Goal: Task Accomplishment & Management: Complete application form

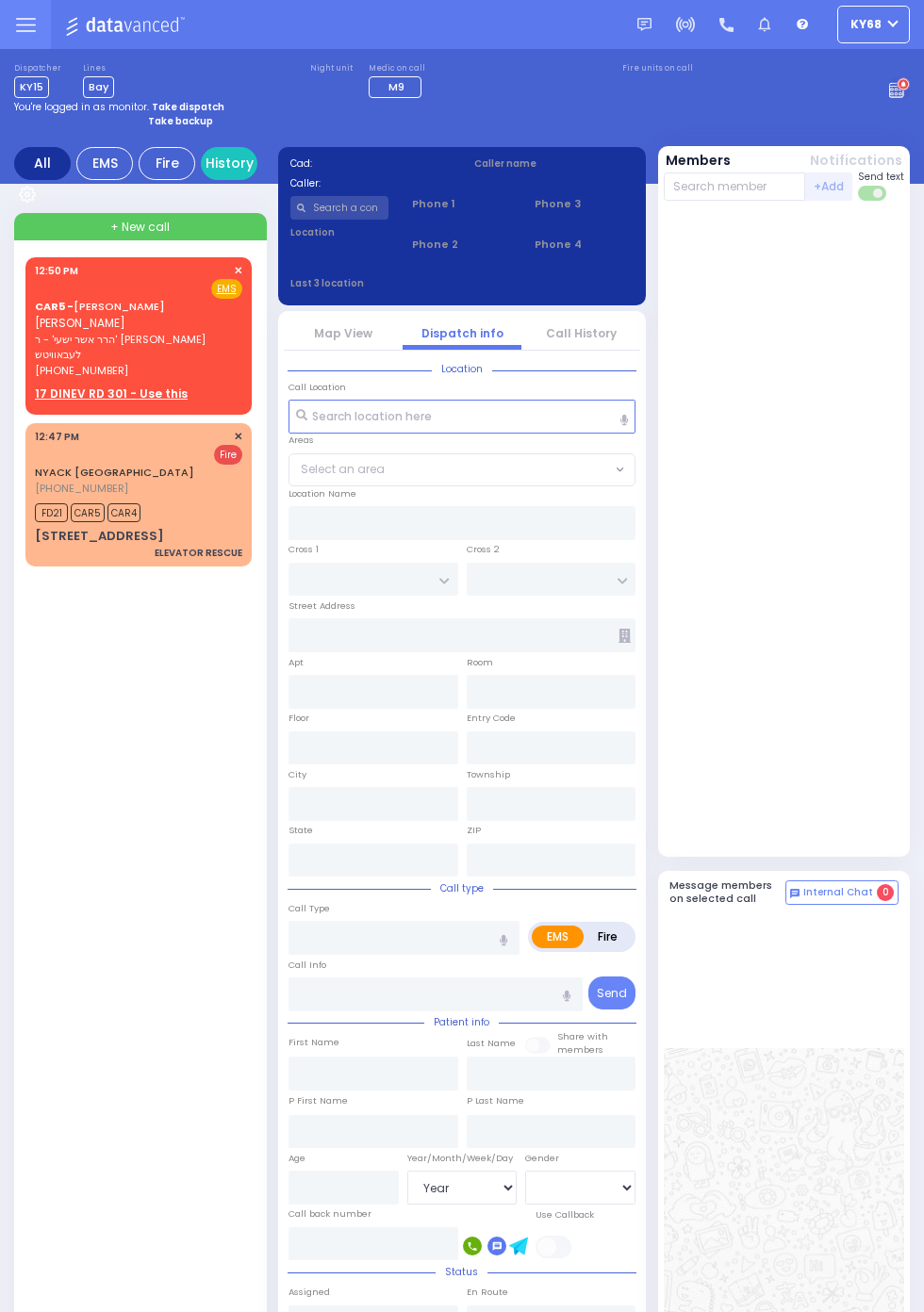
select select "Year"
select select "[DEMOGRAPHIC_DATA]"
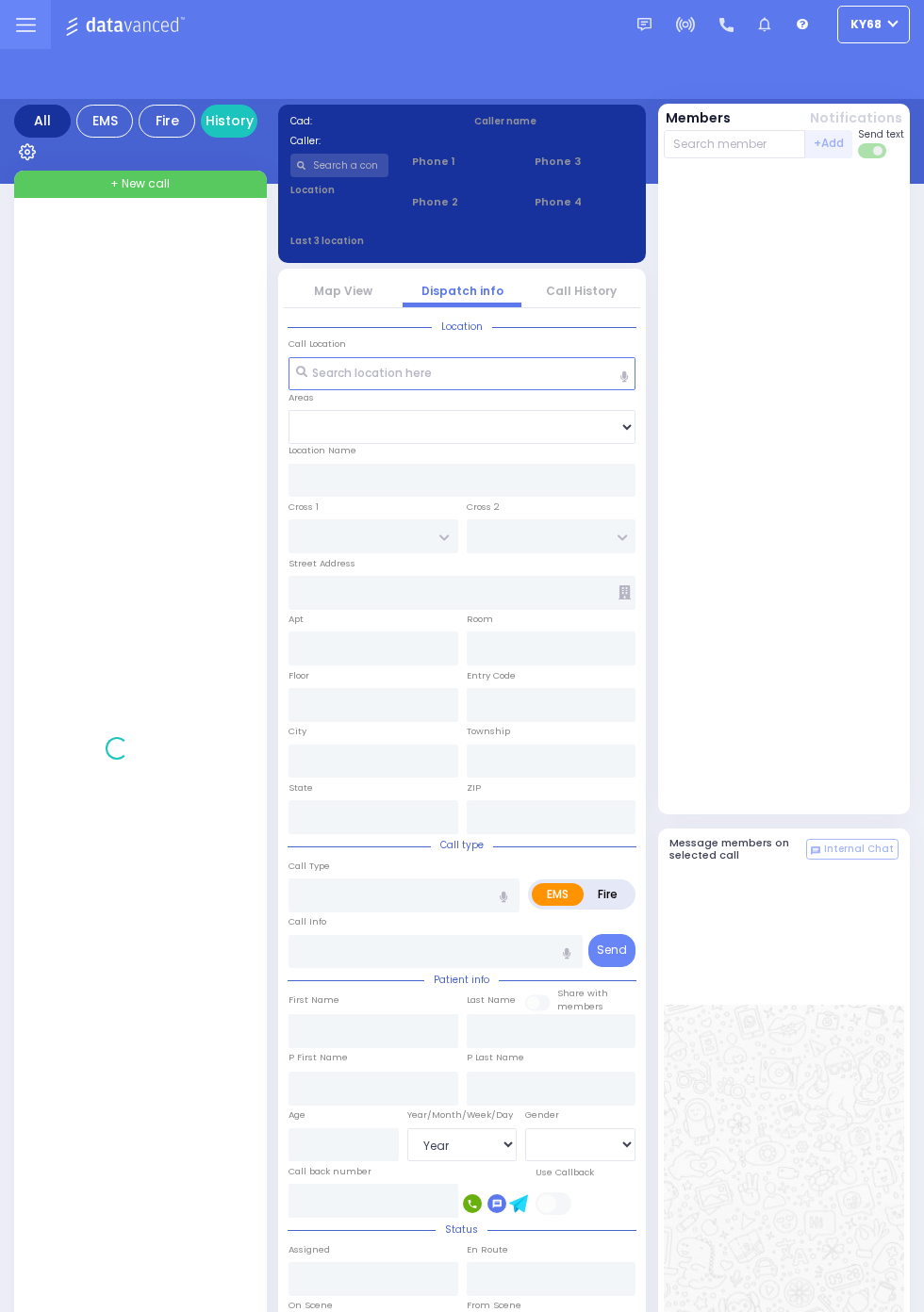
select select "Year"
select select "[DEMOGRAPHIC_DATA]"
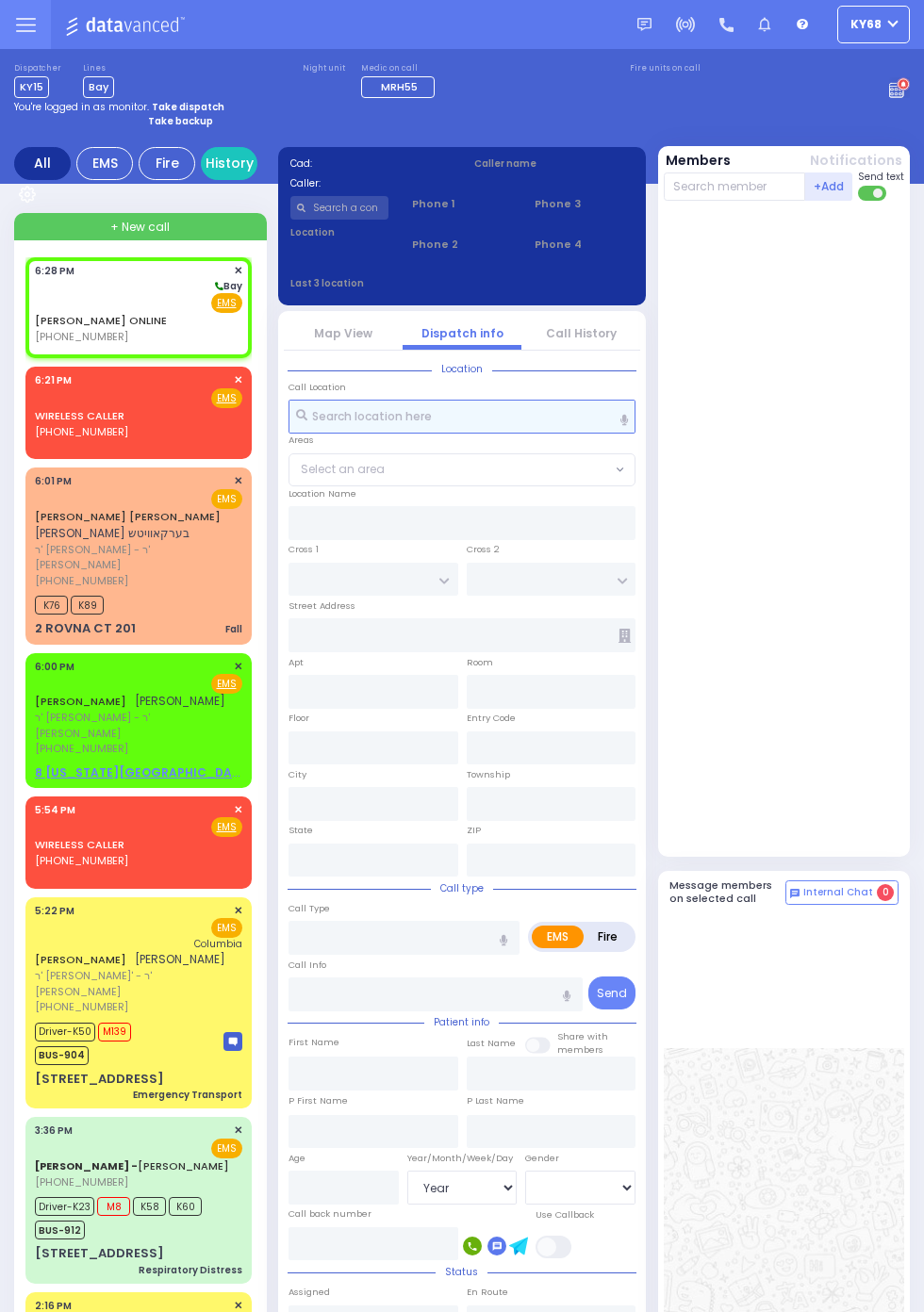
select select
radio input "true"
select select
type input "18:28"
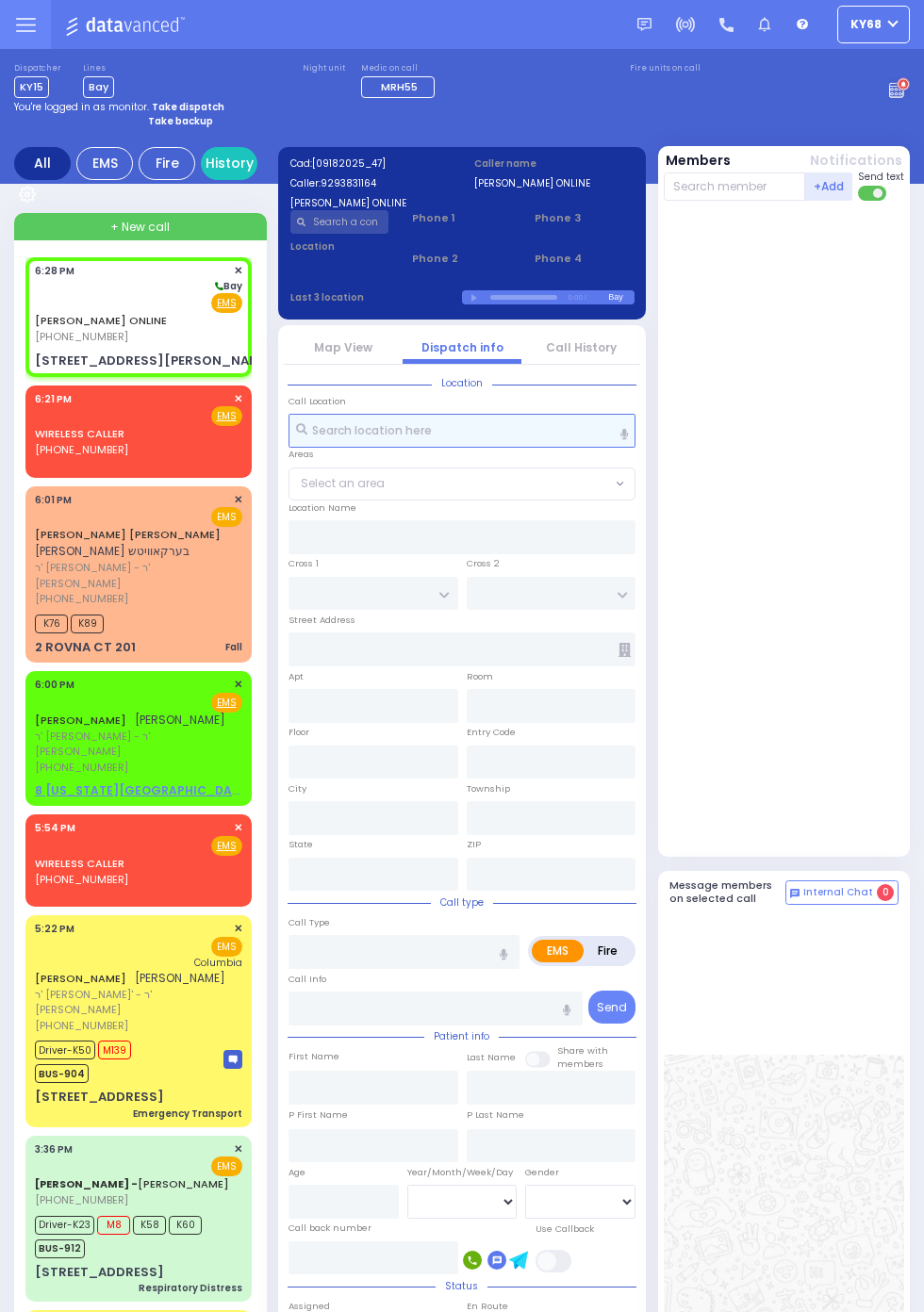
select select
radio input "true"
select select
type input "BAILIE LN"
type input "[STREET_ADDRESS][PERSON_NAME]"
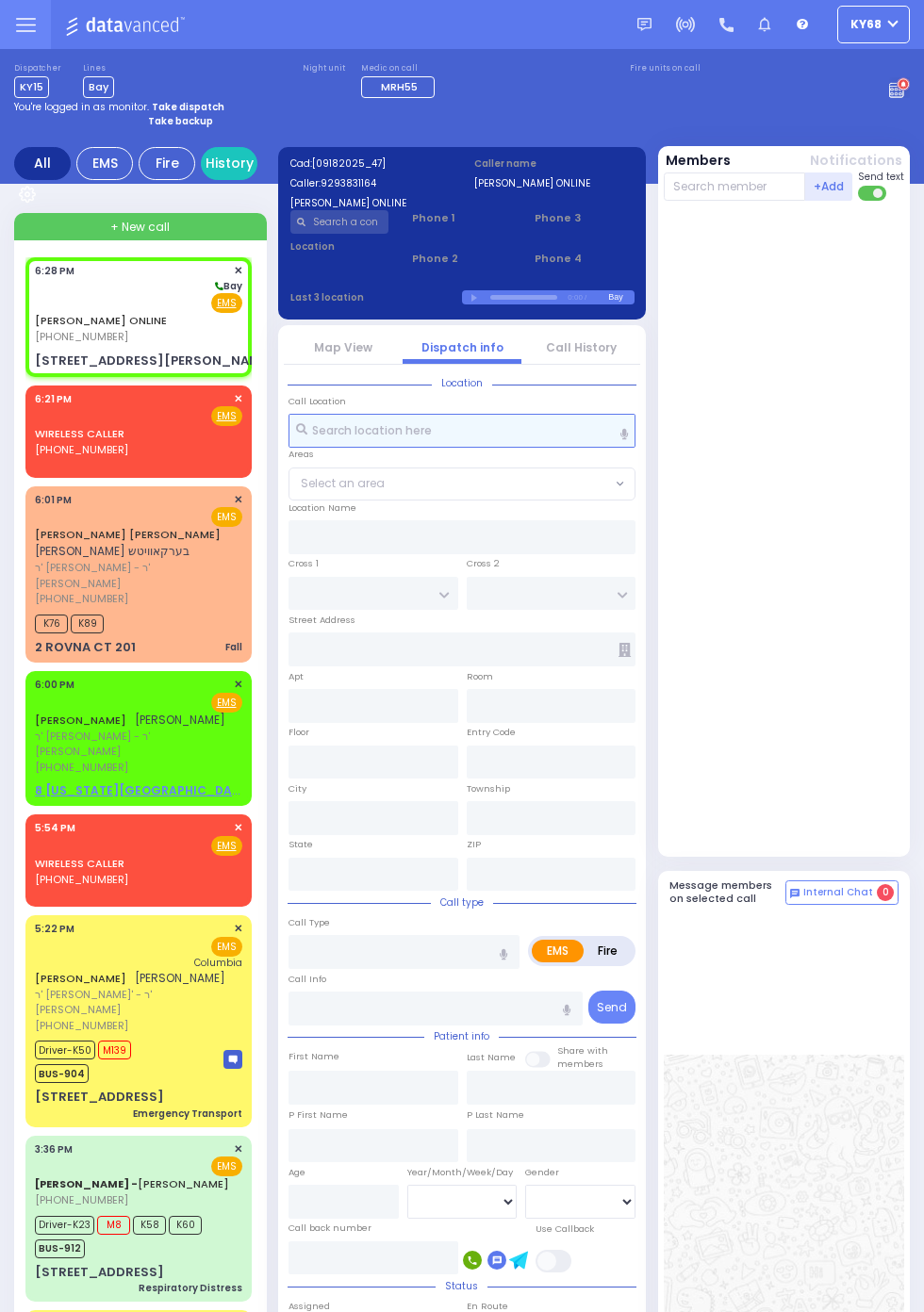
type input "Kiryas Joel"
type input "New York"
type input "10950"
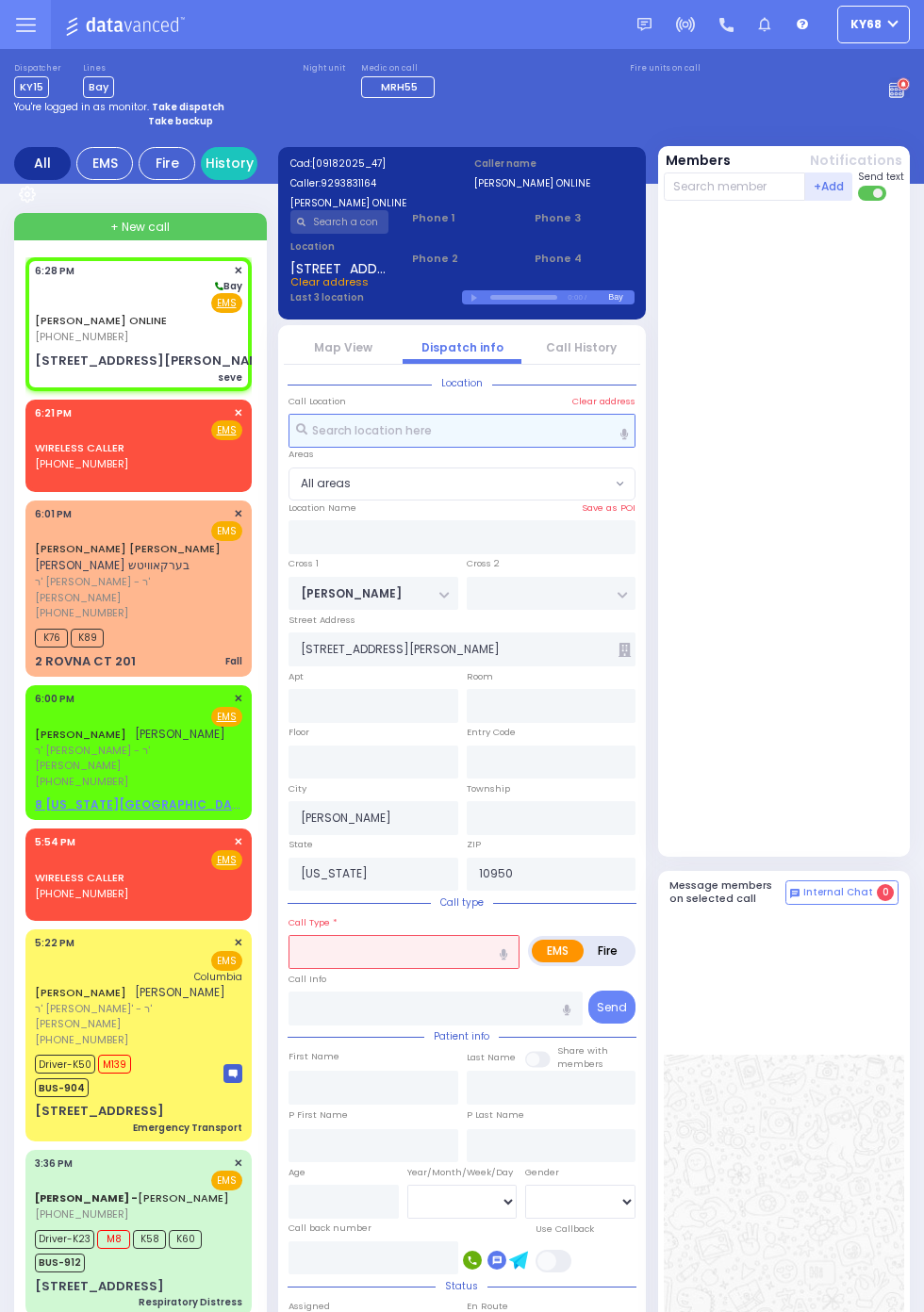
select select
type input "seve"
radio input "true"
select select
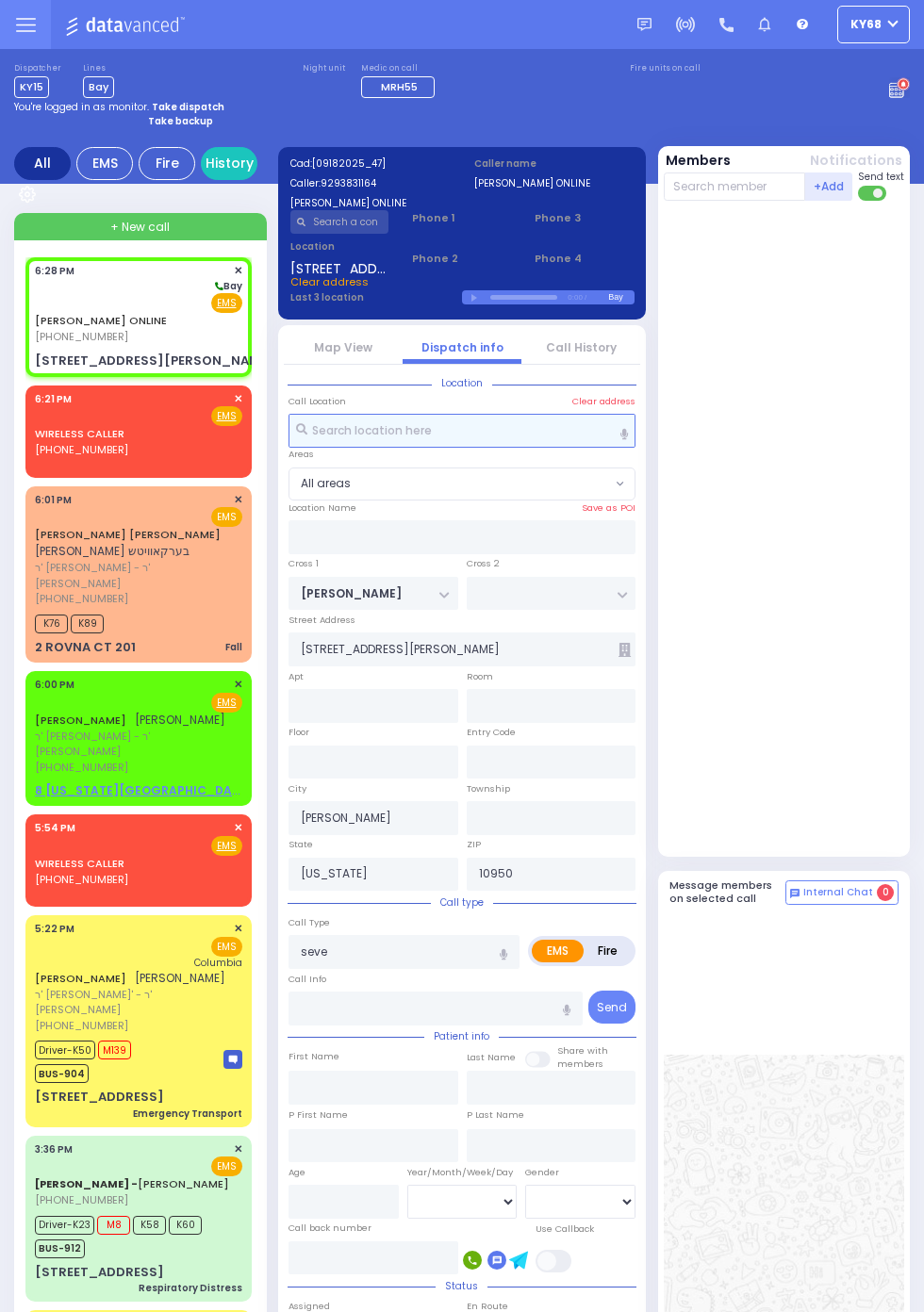
select select
radio input "true"
select select
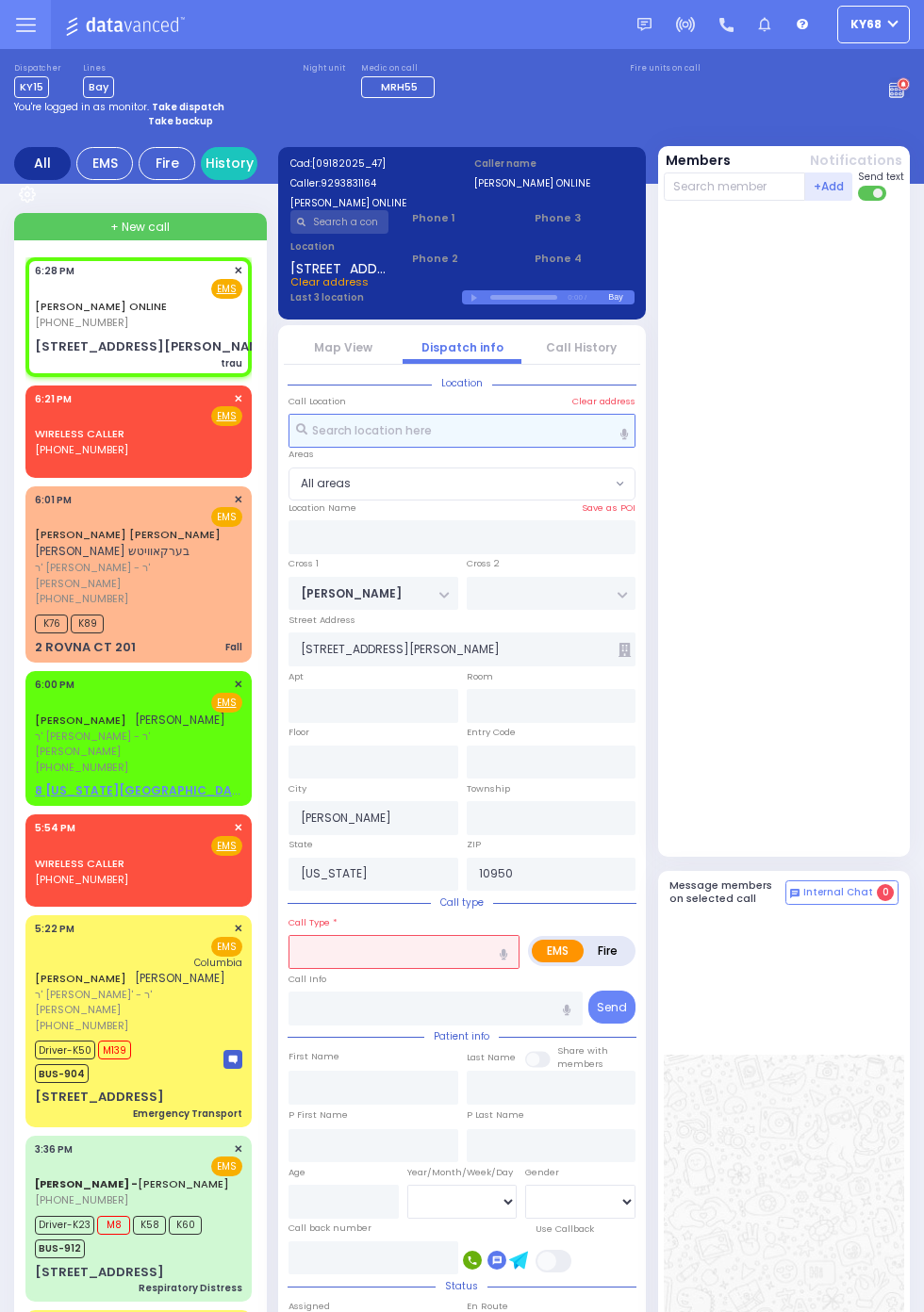
select select
type input "trau"
radio input "true"
select select
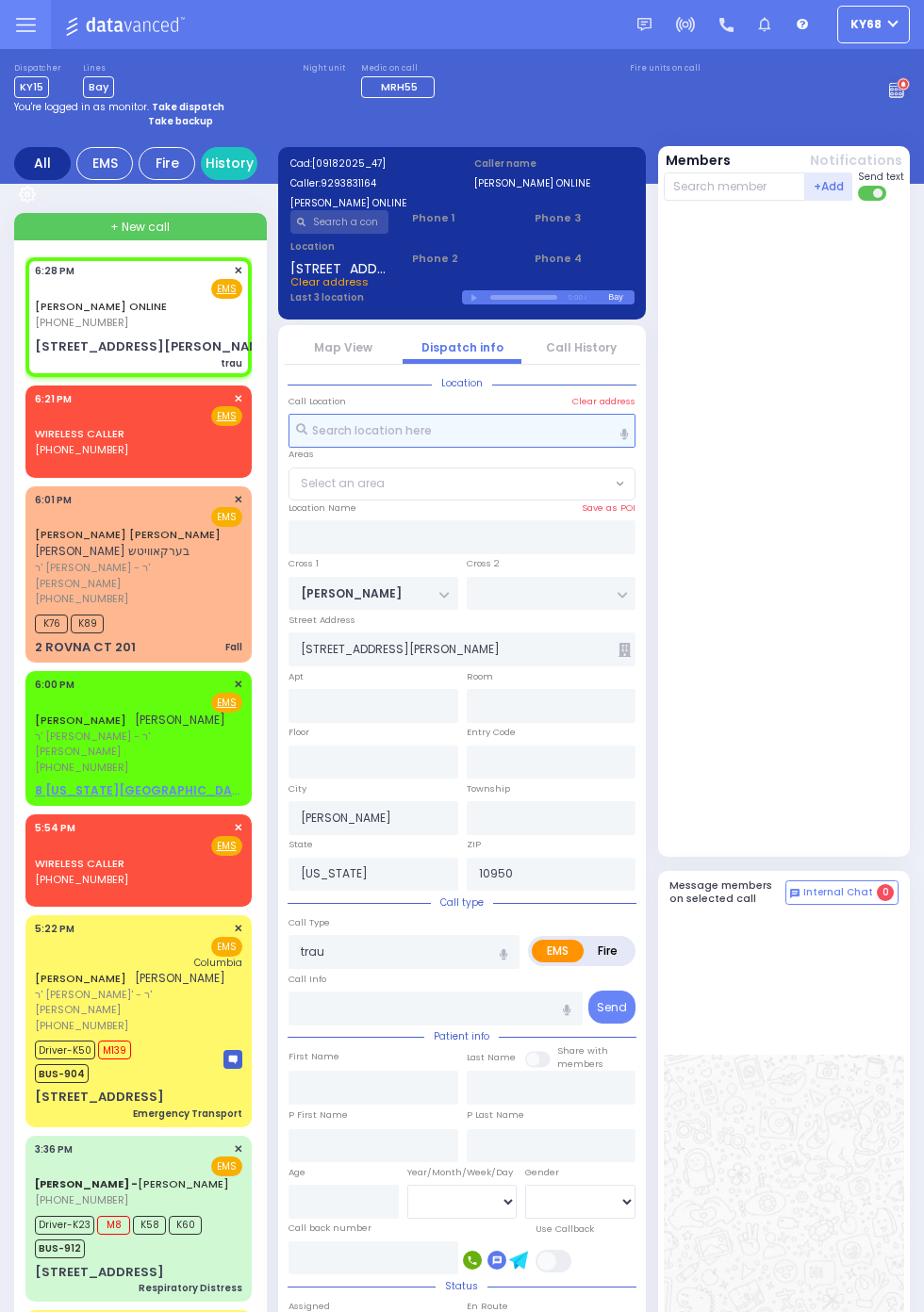
radio input "true"
select select
type input "Trauma - Bleeding"
radio input "true"
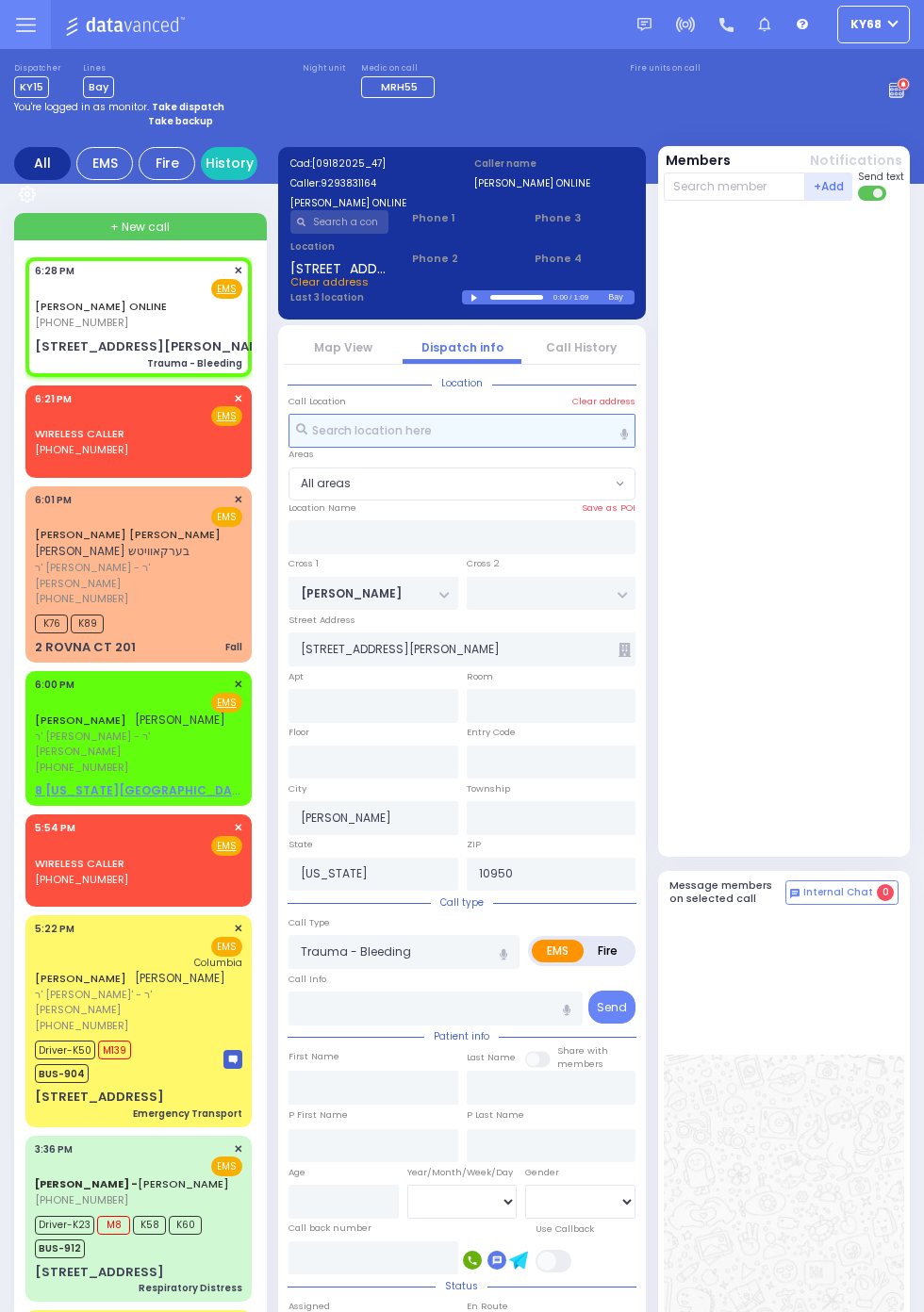
select select
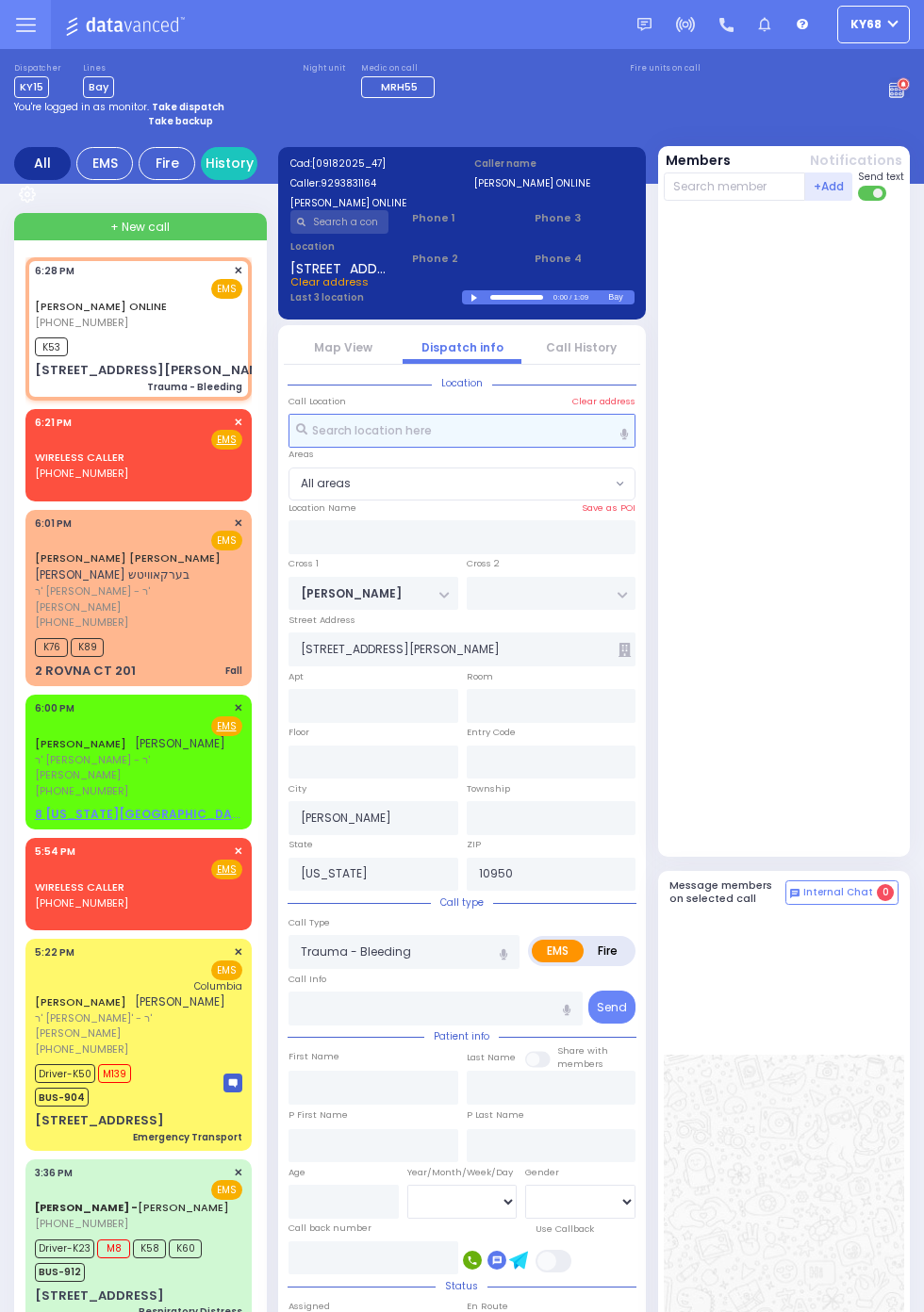
select select
radio input "true"
select select
type input "18:29"
select select
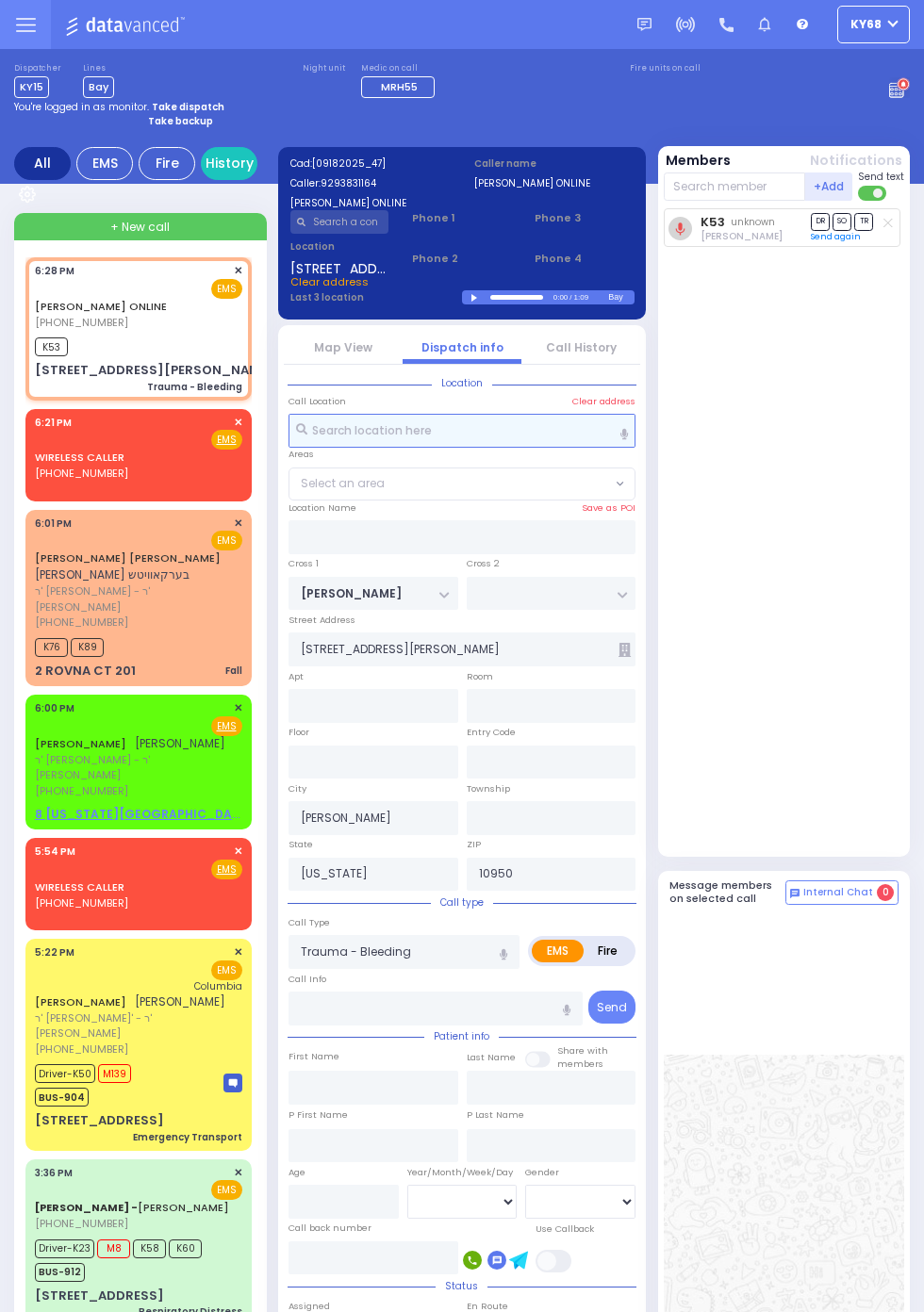
radio input "true"
select select
radio input "true"
select select
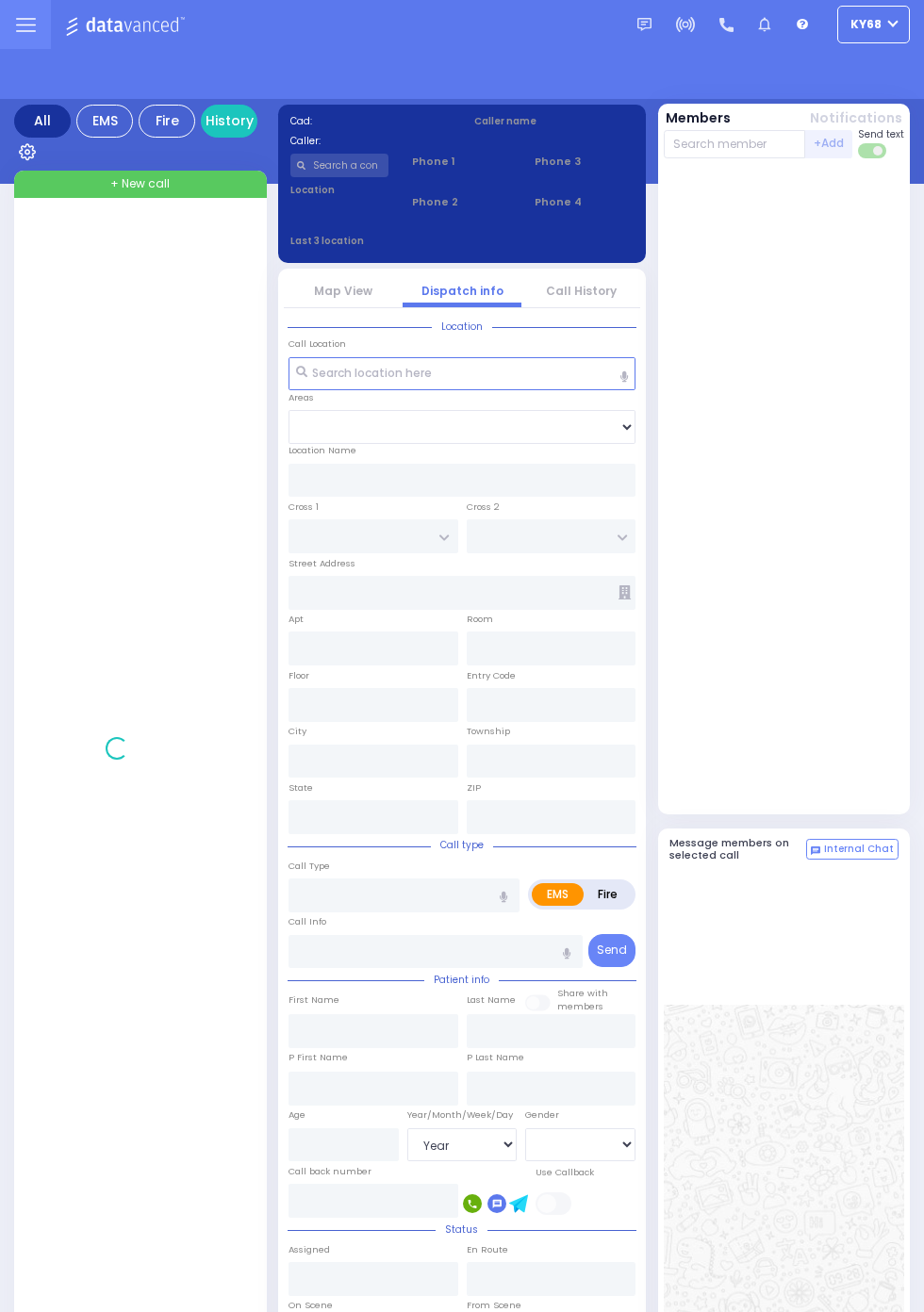
select select "Year"
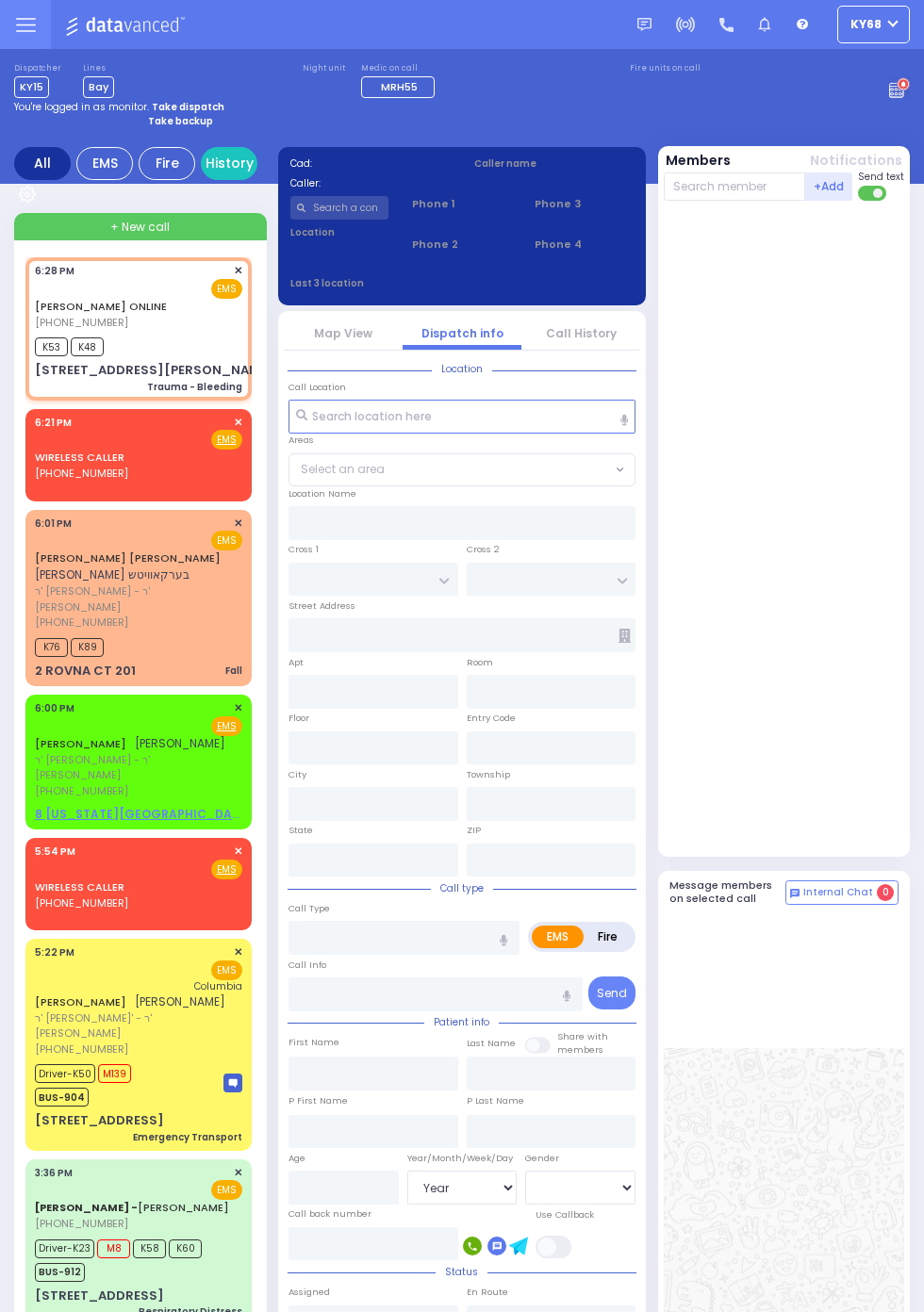
select select
type input "Trauma - Bleeding"
radio input "true"
select select
type input "18:28"
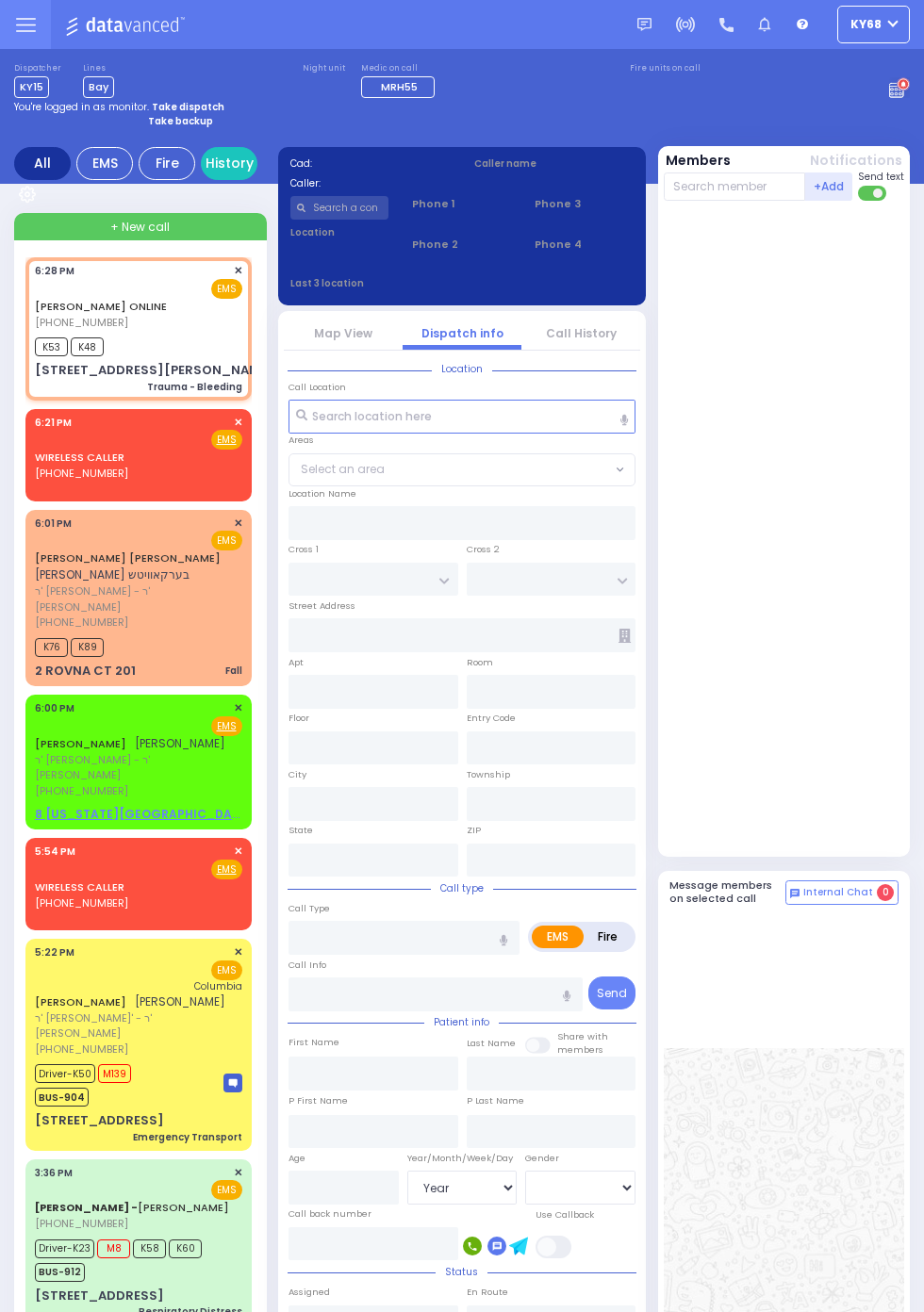
type input "18:29"
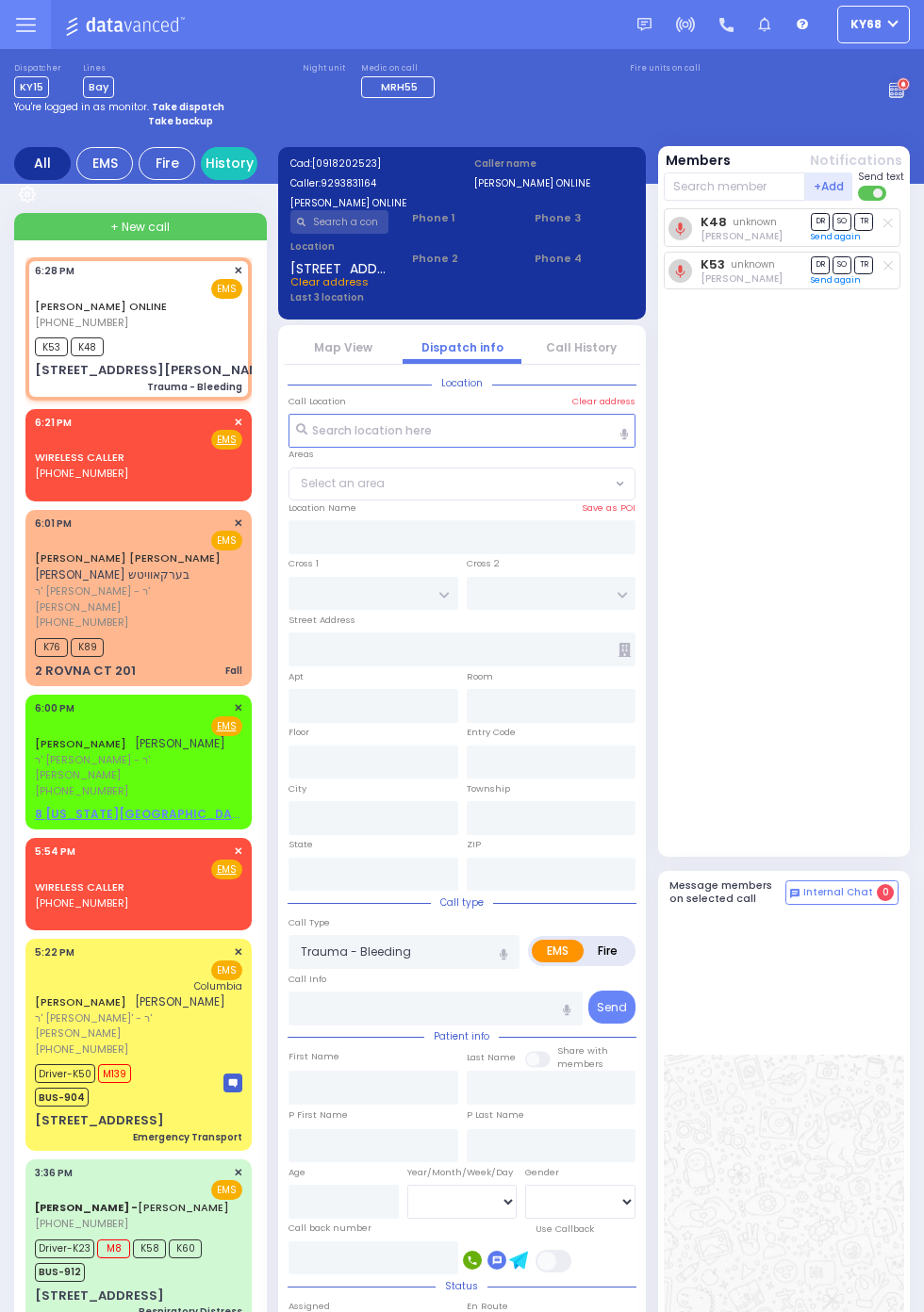
type input "BAILIE LN"
type input "[STREET_ADDRESS][PERSON_NAME]"
type input "Kiryas Joel"
type input "New York"
type input "10950"
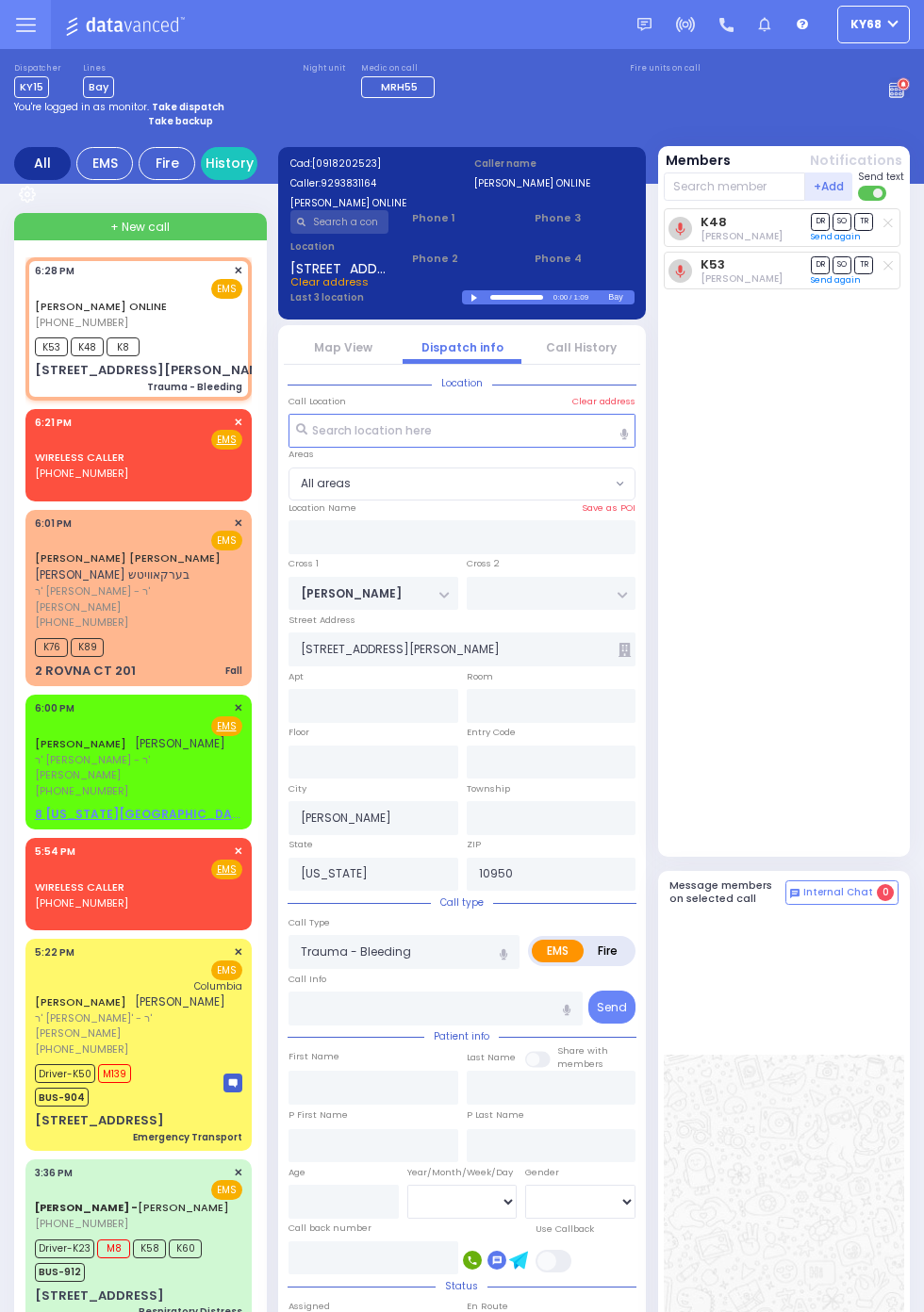
select select
radio input "true"
select select
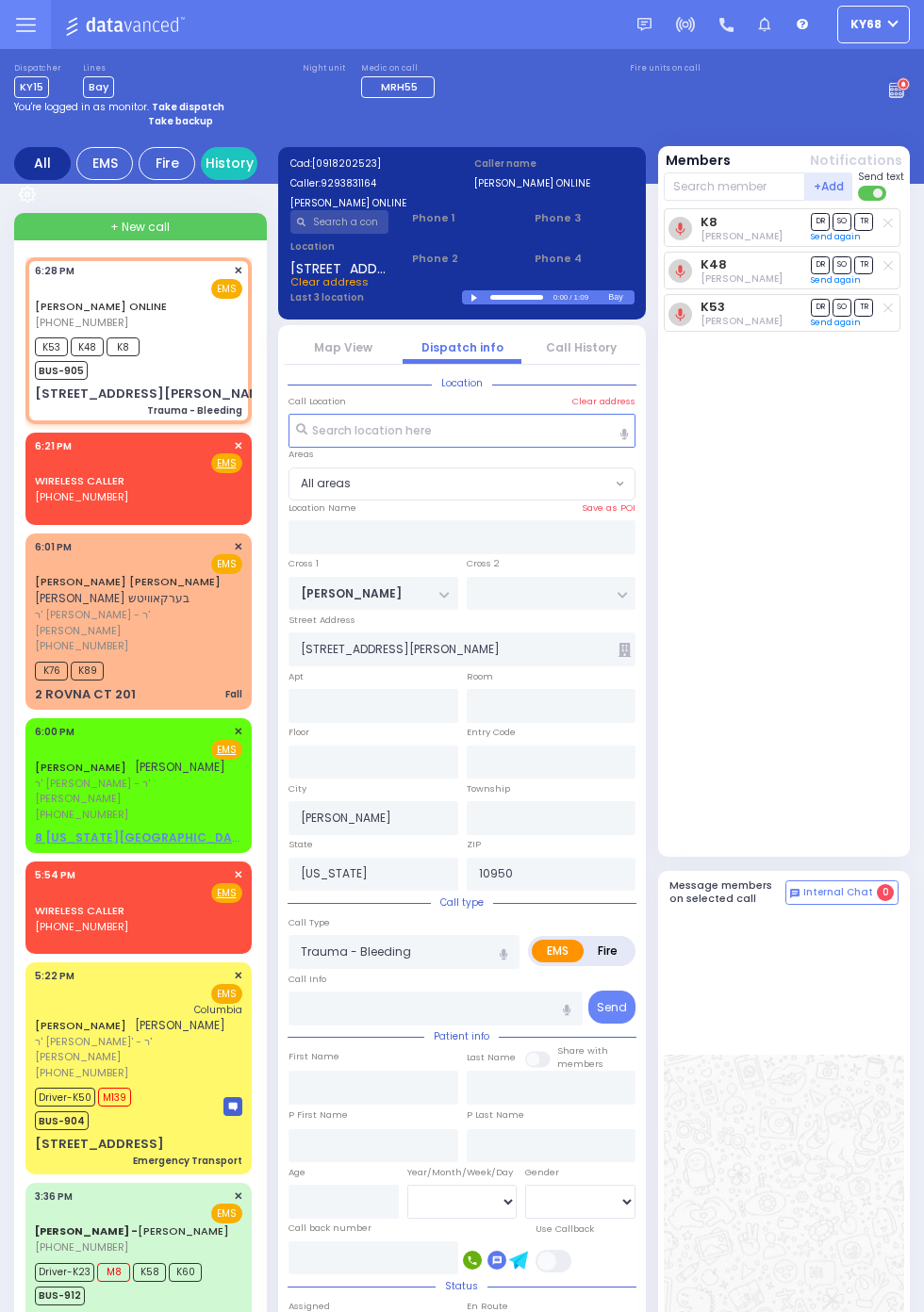
select select
radio input "true"
select select
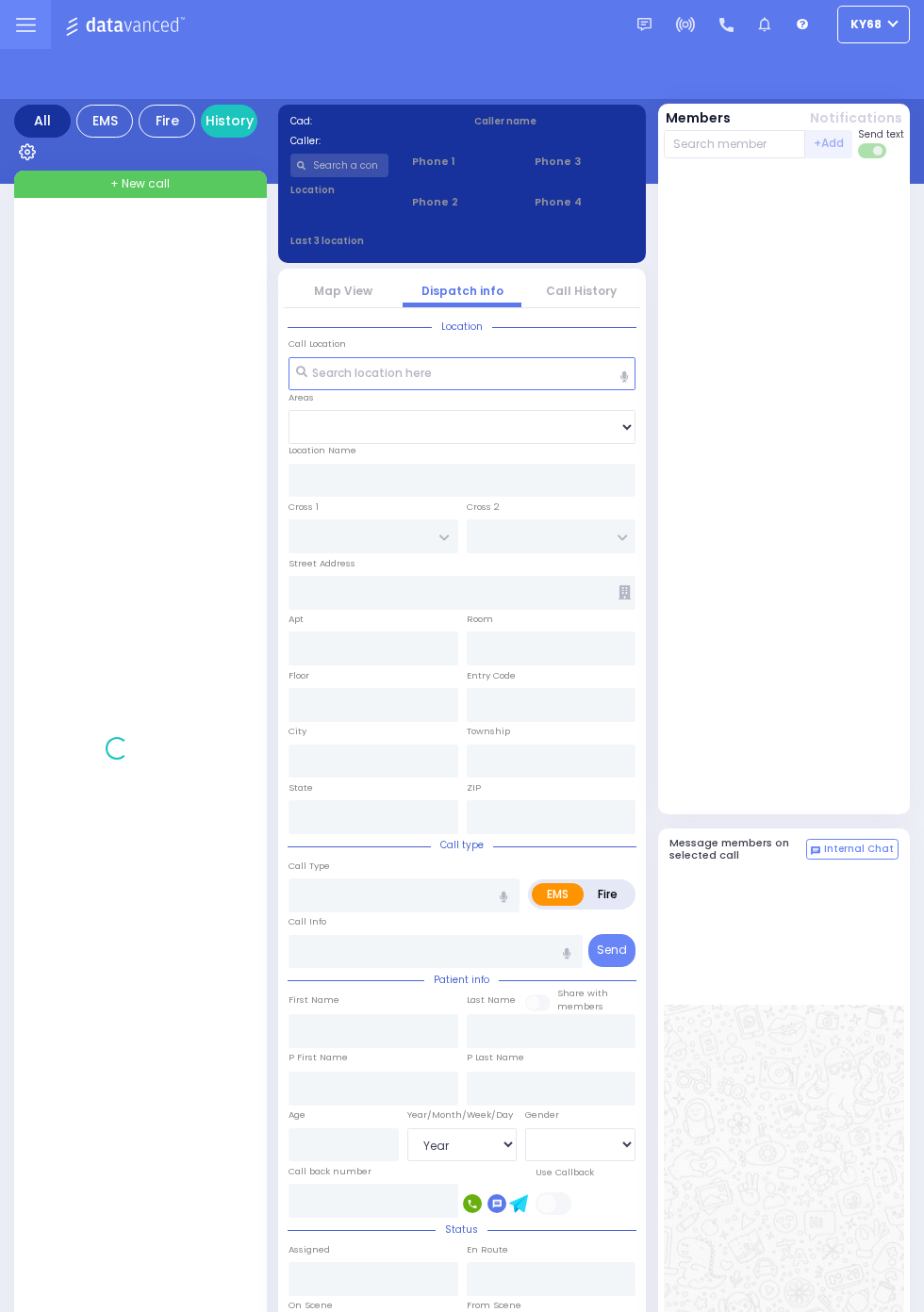
select select "Year"
